Goal: Task Accomplishment & Management: Manage account settings

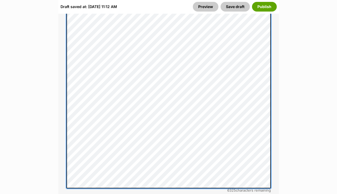
scroll to position [499, 0]
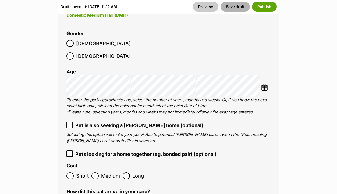
scroll to position [933, 0]
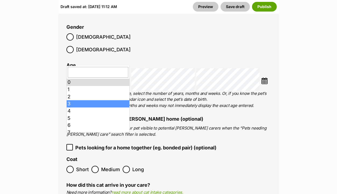
drag, startPoint x: 103, startPoint y: 95, endPoint x: 103, endPoint y: 103, distance: 8.1
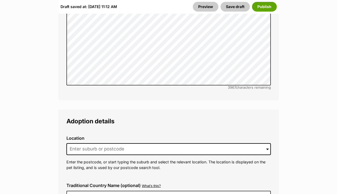
scroll to position [1480, 0]
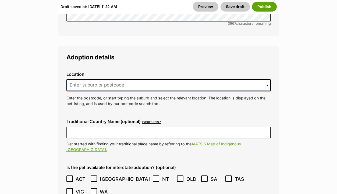
click at [126, 79] on input at bounding box center [169, 85] width 205 height 12
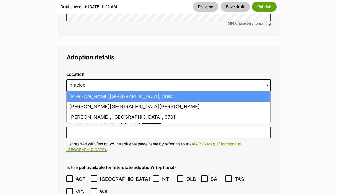
click at [120, 92] on li "Macleod, Victoria, 3085" at bounding box center [169, 97] width 204 height 11
type input "Macleod, Victoria, 3085"
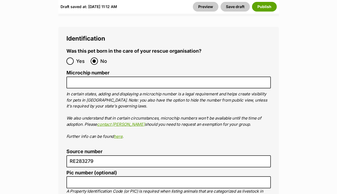
scroll to position [2030, 0]
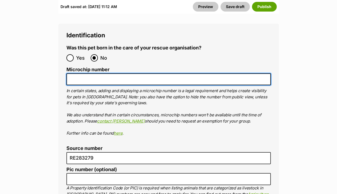
click at [99, 74] on input "Microchip number" at bounding box center [169, 80] width 205 height 12
paste input "953010007751697"
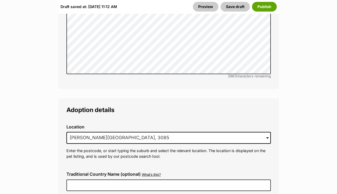
scroll to position [1431, 0]
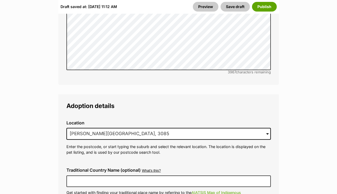
type input "953010007751697"
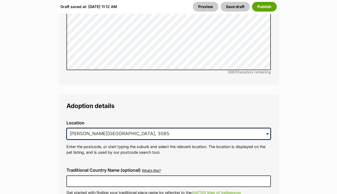
click at [77, 128] on input "Macleod, Victoria, 3085" at bounding box center [169, 134] width 205 height 12
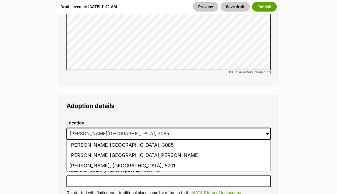
click at [77, 128] on input "Macleod, Victoria, 3085" at bounding box center [169, 134] width 205 height 12
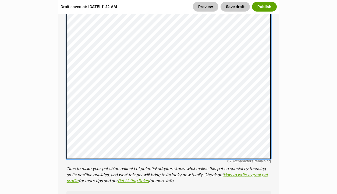
scroll to position [524, 0]
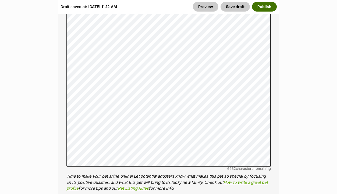
click at [265, 11] on button "Publish" at bounding box center [264, 7] width 25 height 10
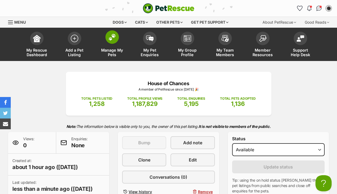
click at [107, 46] on link "Manage My Pets" at bounding box center [112, 45] width 38 height 32
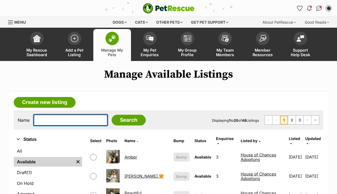
click at [71, 119] on input "text" at bounding box center [71, 120] width 74 height 11
type input "evie"
click at [112, 115] on input "Search" at bounding box center [129, 120] width 34 height 11
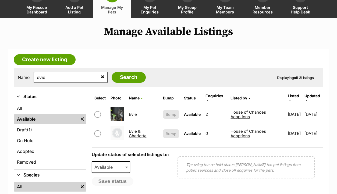
click at [131, 112] on link "Evie" at bounding box center [133, 114] width 8 height 5
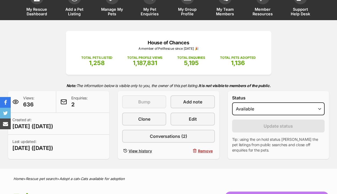
scroll to position [52, 0]
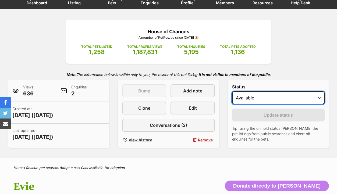
click at [263, 95] on select "Draft - not available as listing has enquires Available On hold Adopted" at bounding box center [278, 98] width 93 height 13
select select "rehomed"
click at [232, 92] on select "Draft - not available as listing has enquires Available On hold Adopted" at bounding box center [278, 98] width 93 height 13
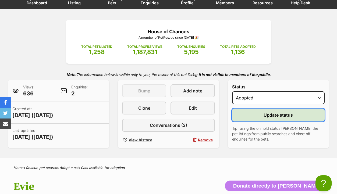
click at [263, 118] on button "Update status" at bounding box center [278, 115] width 93 height 13
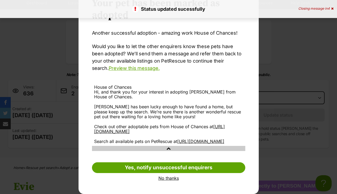
click at [166, 176] on link "No thanks" at bounding box center [168, 178] width 153 height 5
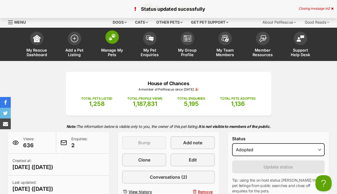
click at [112, 52] on span "Manage My Pets" at bounding box center [112, 52] width 24 height 9
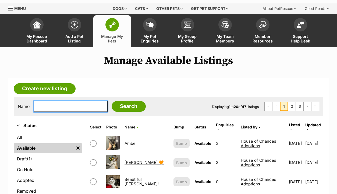
click at [76, 107] on input "text" at bounding box center [71, 106] width 74 height 11
type input "charlotte"
click at [112, 101] on input "Search" at bounding box center [129, 106] width 34 height 11
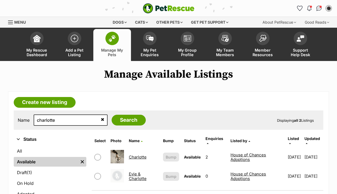
click at [134, 156] on td "Charlotte" at bounding box center [144, 157] width 34 height 19
click at [134, 155] on link "Charlotte" at bounding box center [138, 157] width 18 height 5
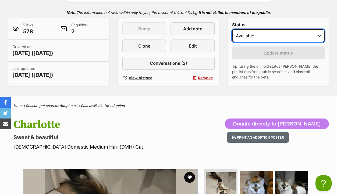
click at [250, 41] on select "Draft - not available as listing has enquires Available On hold Adopted" at bounding box center [278, 35] width 93 height 13
select select "rehomed"
click at [232, 30] on select "Draft - not available as listing has enquires Available On hold Adopted" at bounding box center [278, 35] width 93 height 13
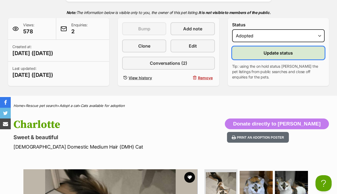
click at [258, 51] on button "Update status" at bounding box center [278, 53] width 93 height 13
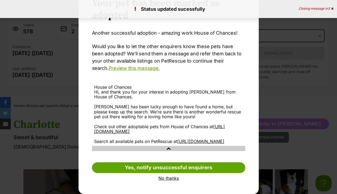
click at [170, 179] on link "No thanks" at bounding box center [168, 178] width 153 height 5
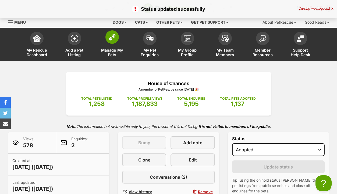
click at [110, 54] on span "Manage My Pets" at bounding box center [112, 52] width 24 height 9
